Goal: Transaction & Acquisition: Purchase product/service

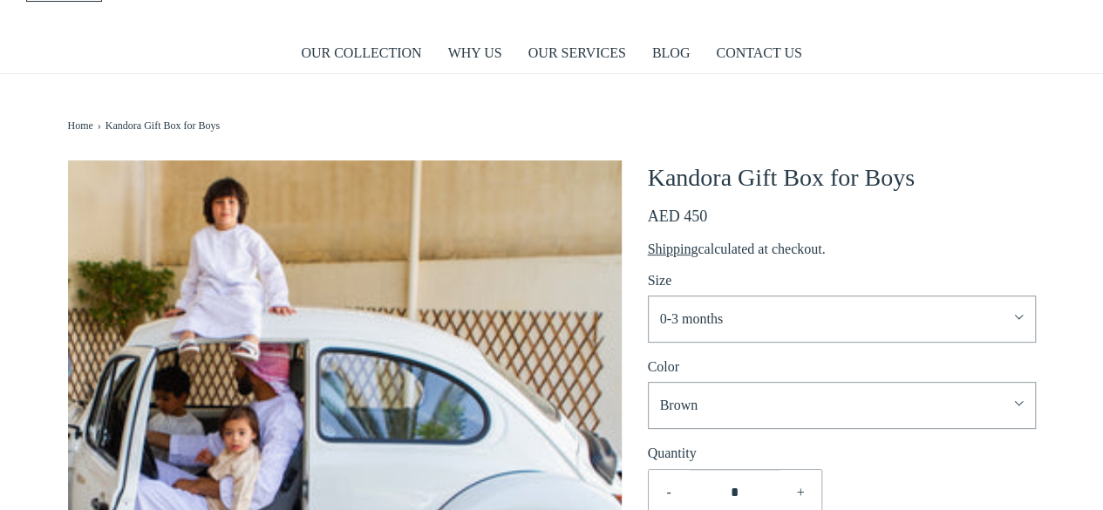
scroll to position [87, 0]
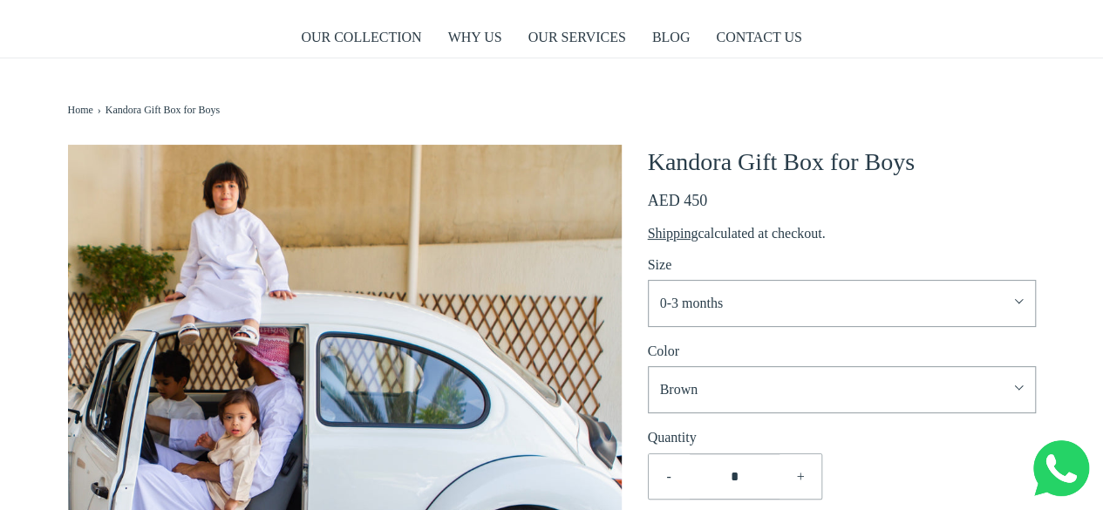
click at [741, 393] on span "Brown" at bounding box center [832, 389] width 344 height 23
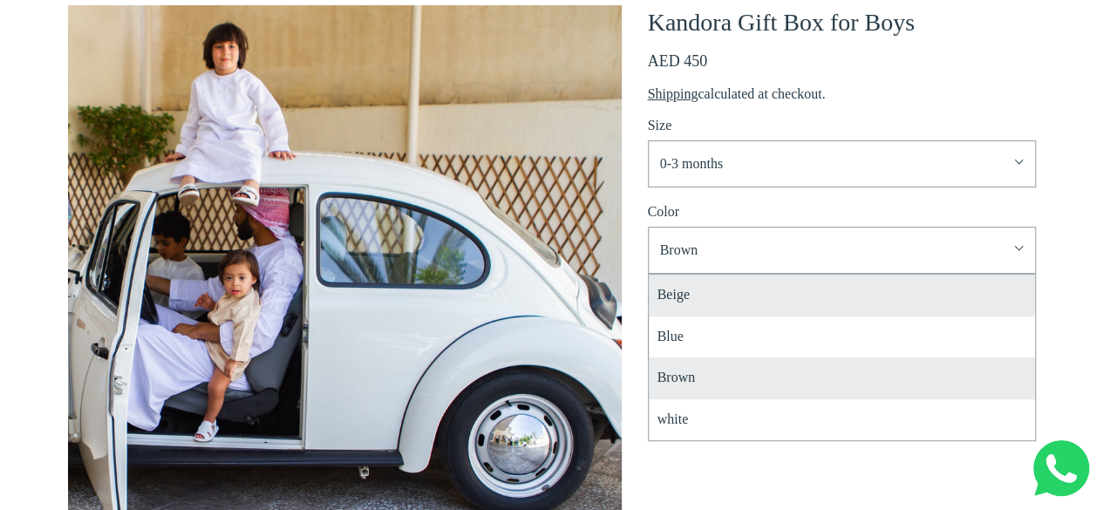
scroll to position [242, 0]
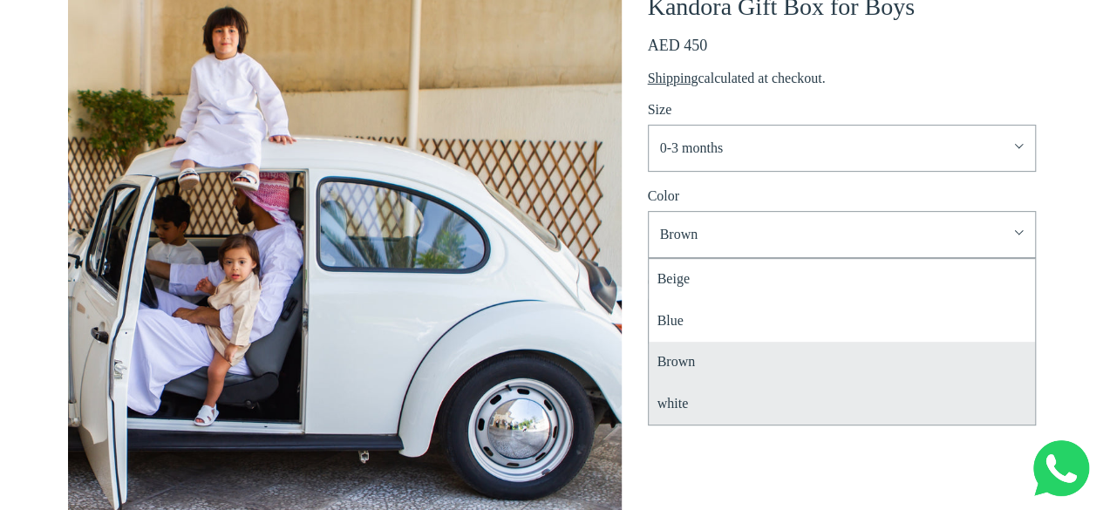
click at [719, 412] on li "white" at bounding box center [842, 405] width 386 height 42
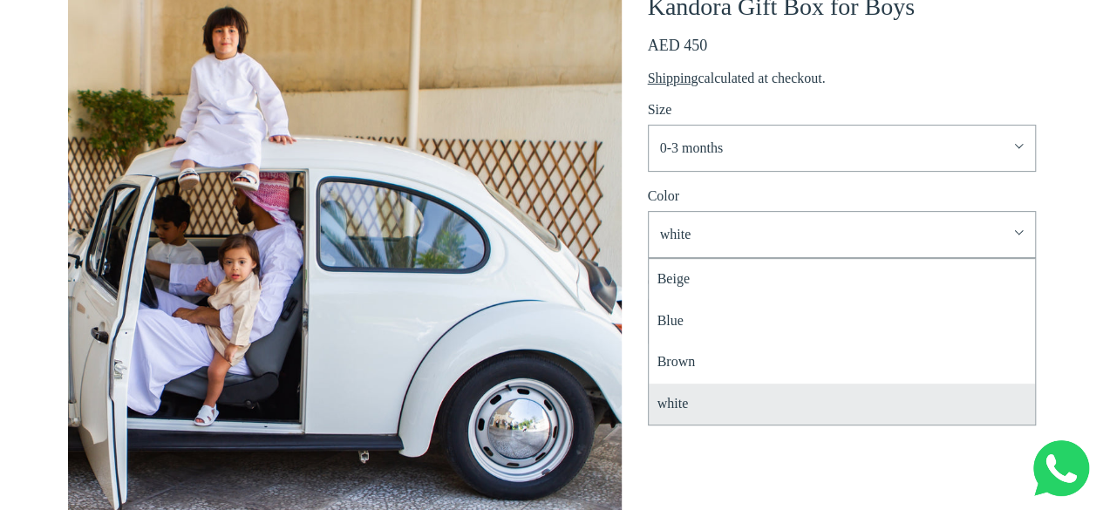
click at [761, 402] on li "white" at bounding box center [842, 405] width 386 height 42
click at [715, 465] on div "**********" at bounding box center [842, 267] width 388 height 555
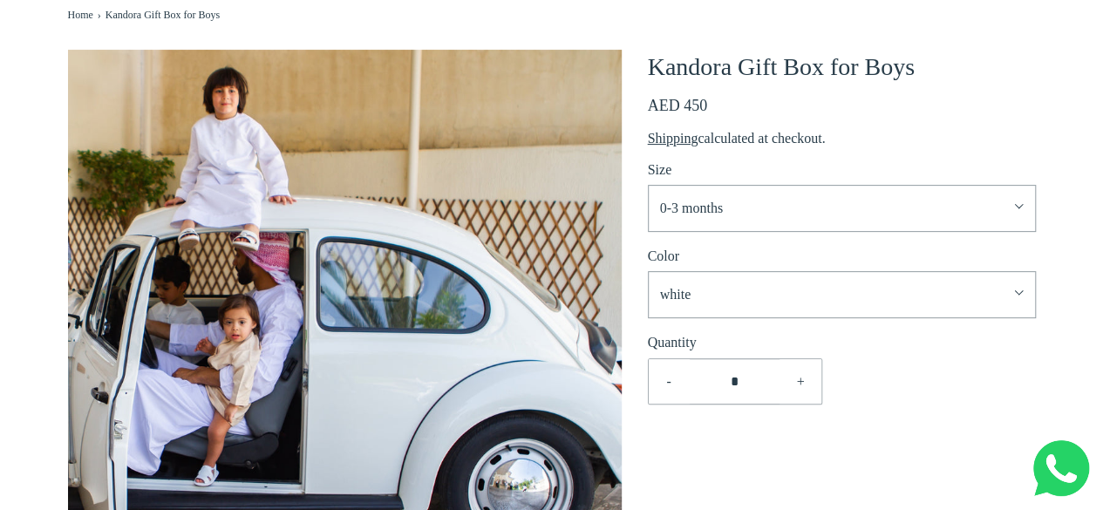
scroll to position [155, 0]
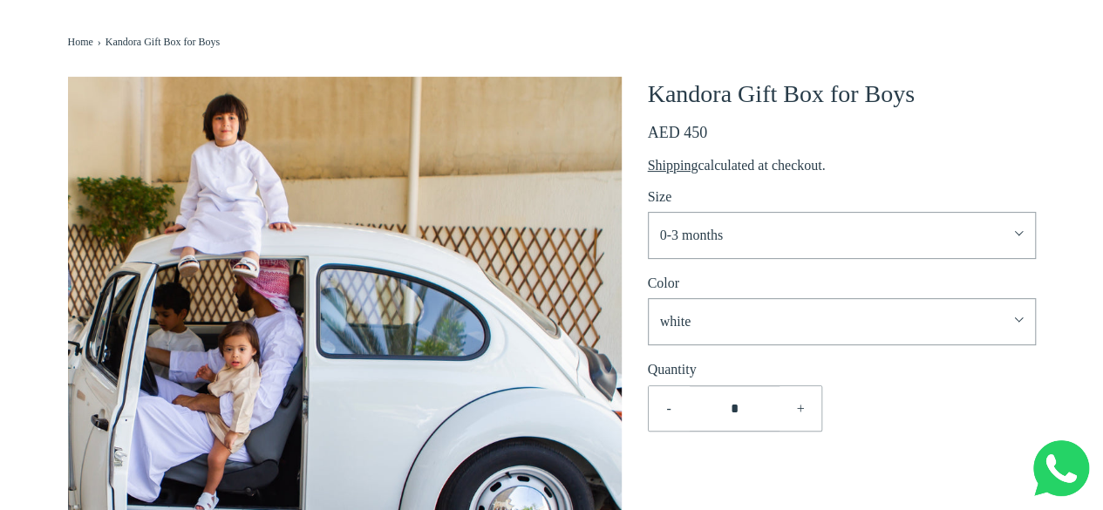
click at [598, 376] on img at bounding box center [344, 353] width 553 height 553
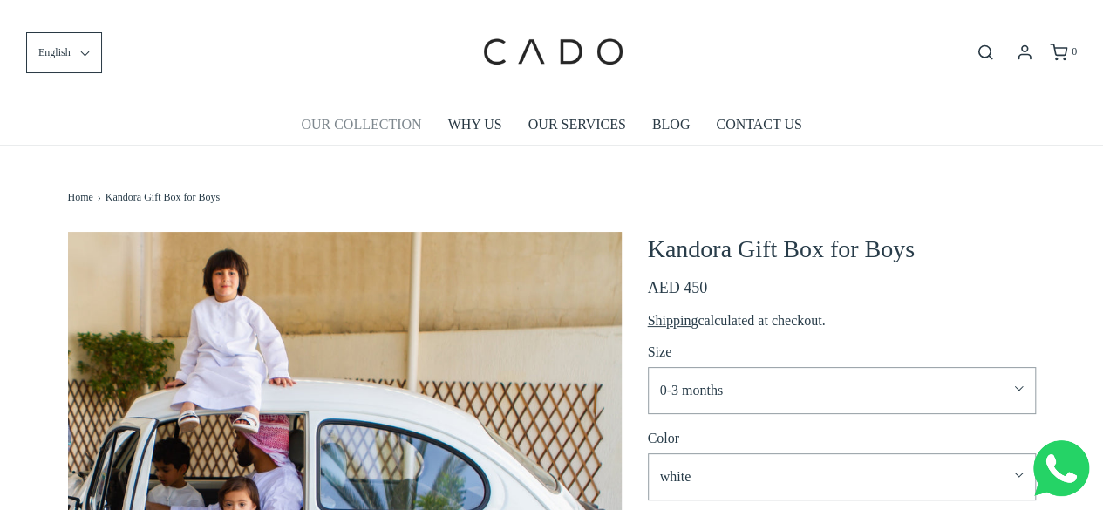
click at [375, 119] on link "OUR COLLECTION" at bounding box center [361, 125] width 120 height 40
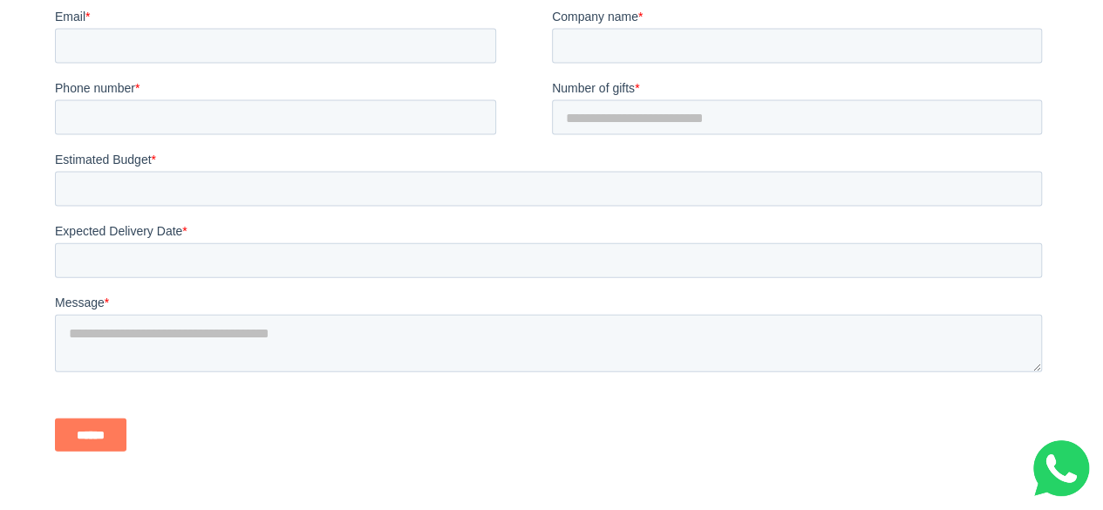
scroll to position [1307, 0]
